Goal: Task Accomplishment & Management: Manage account settings

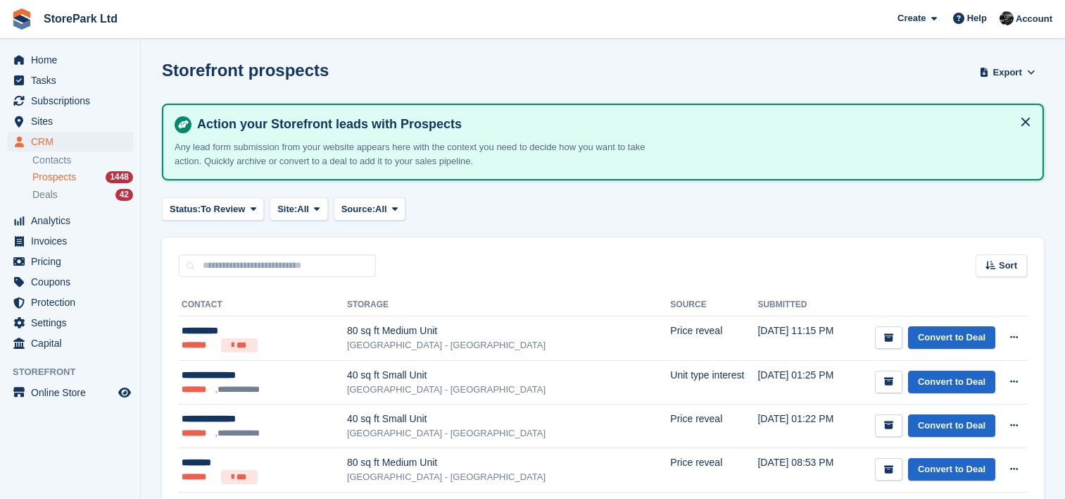
scroll to position [224, 0]
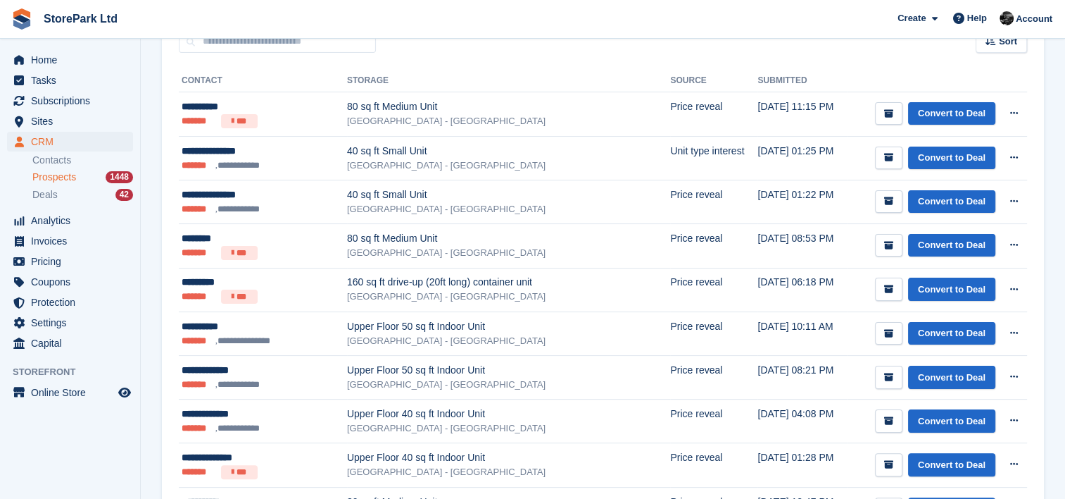
click at [64, 175] on span "Prospects" at bounding box center [54, 176] width 44 height 13
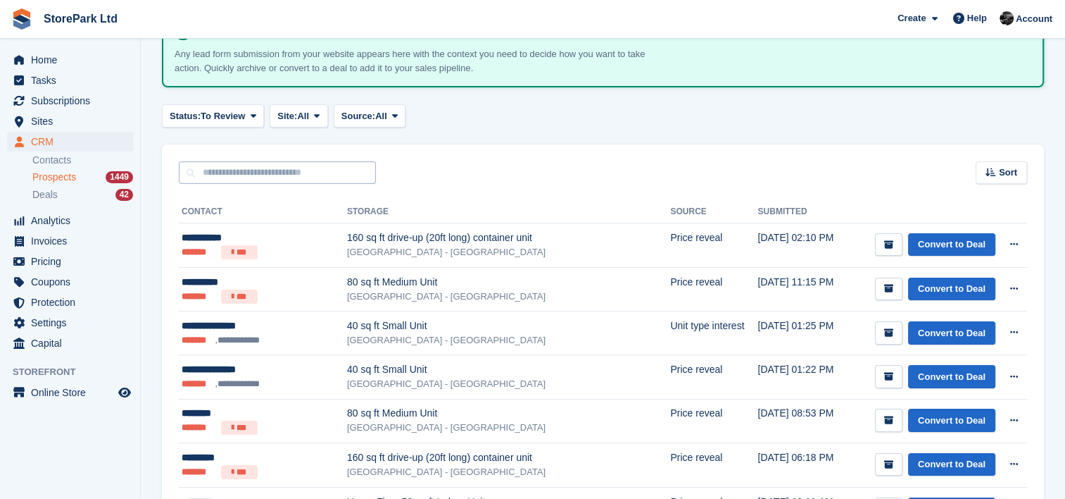
scroll to position [99, 0]
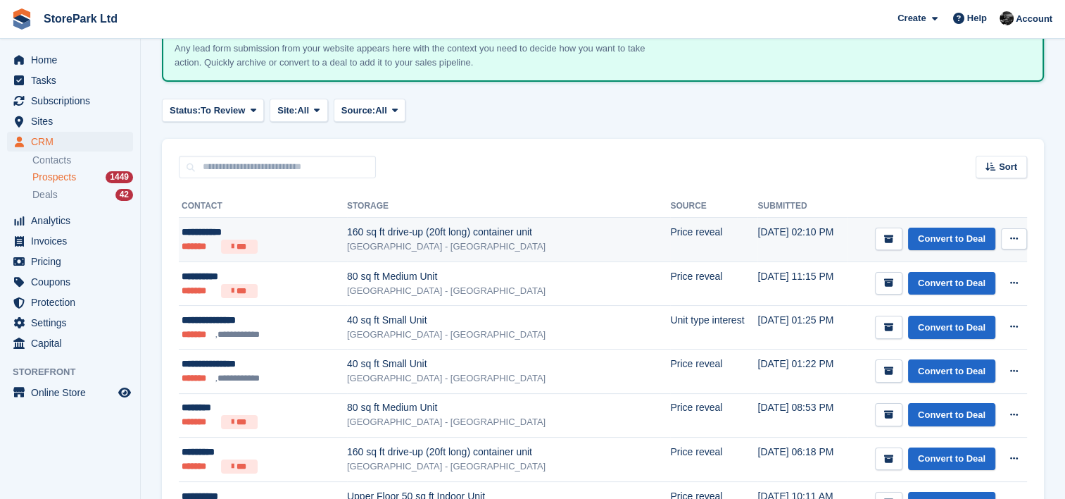
click at [372, 246] on div "[GEOGRAPHIC_DATA] - [GEOGRAPHIC_DATA]" at bounding box center [508, 246] width 323 height 14
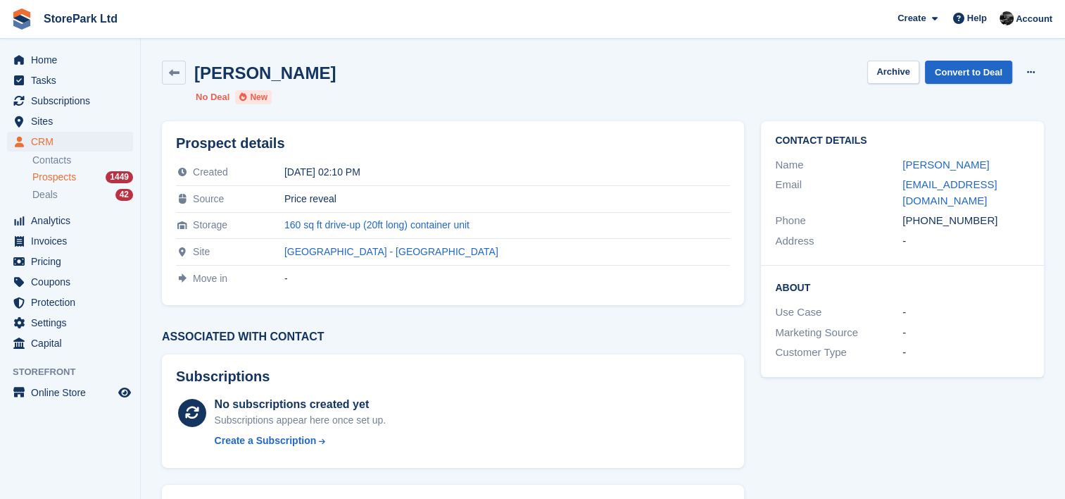
click at [1047, 65] on div "Sarah Field Archive Convert to Deal Delete prospect No Deal New" at bounding box center [603, 82] width 899 height 61
click at [1032, 73] on icon at bounding box center [1031, 72] width 8 height 9
click at [985, 110] on div "Delete prospect" at bounding box center [976, 100] width 135 height 31
click at [980, 107] on p "Delete prospect" at bounding box center [976, 100] width 123 height 18
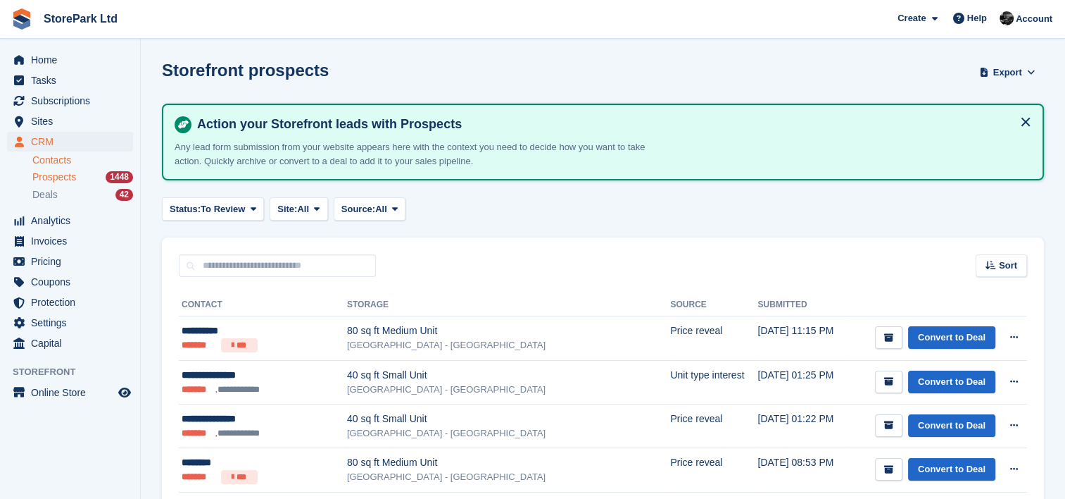
click at [75, 159] on link "Contacts" at bounding box center [82, 160] width 101 height 13
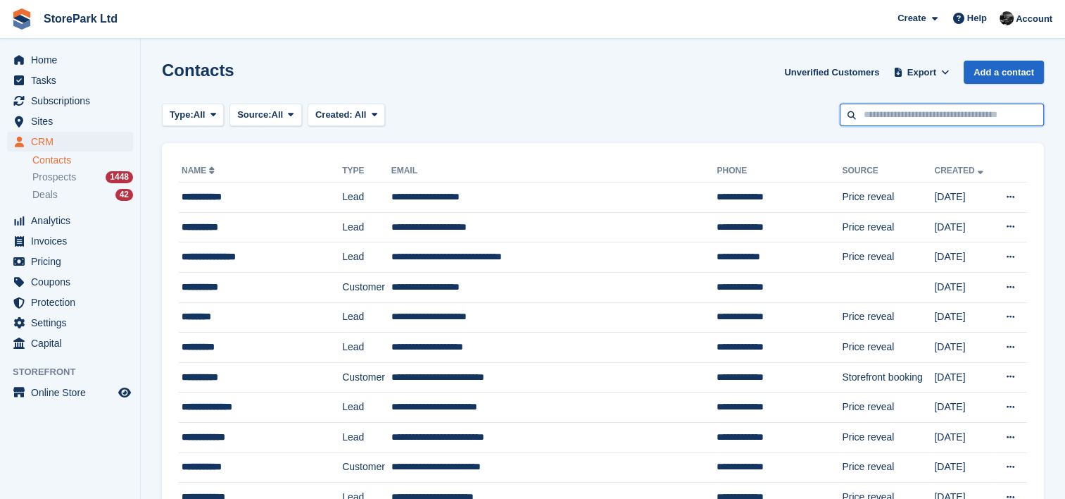
click at [908, 110] on input "text" at bounding box center [942, 115] width 204 height 23
type input "*****"
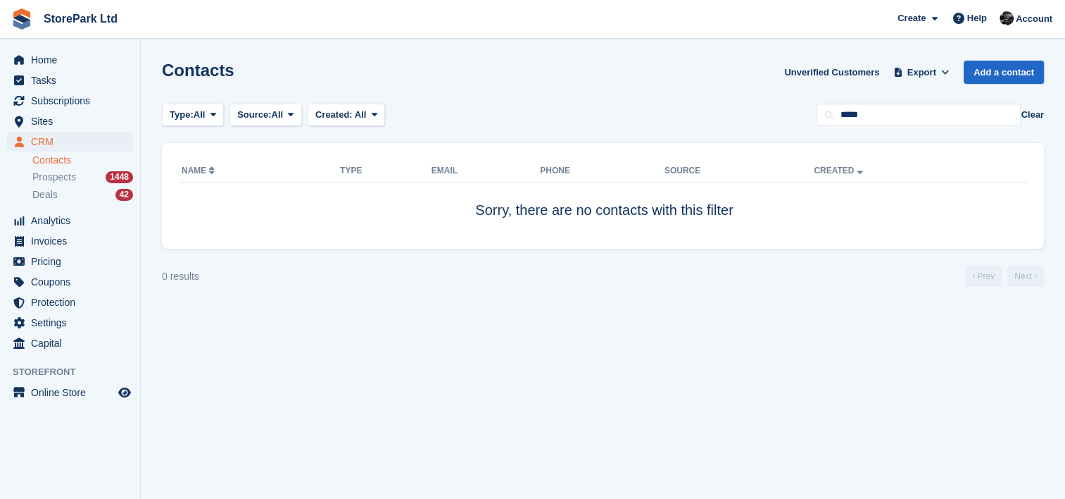
click at [931, 139] on section "Contacts Unverified Customers Export Export Contacts Export a CSV of all Contac…" at bounding box center [603, 249] width 925 height 499
